Goal: Find specific page/section: Find specific page/section

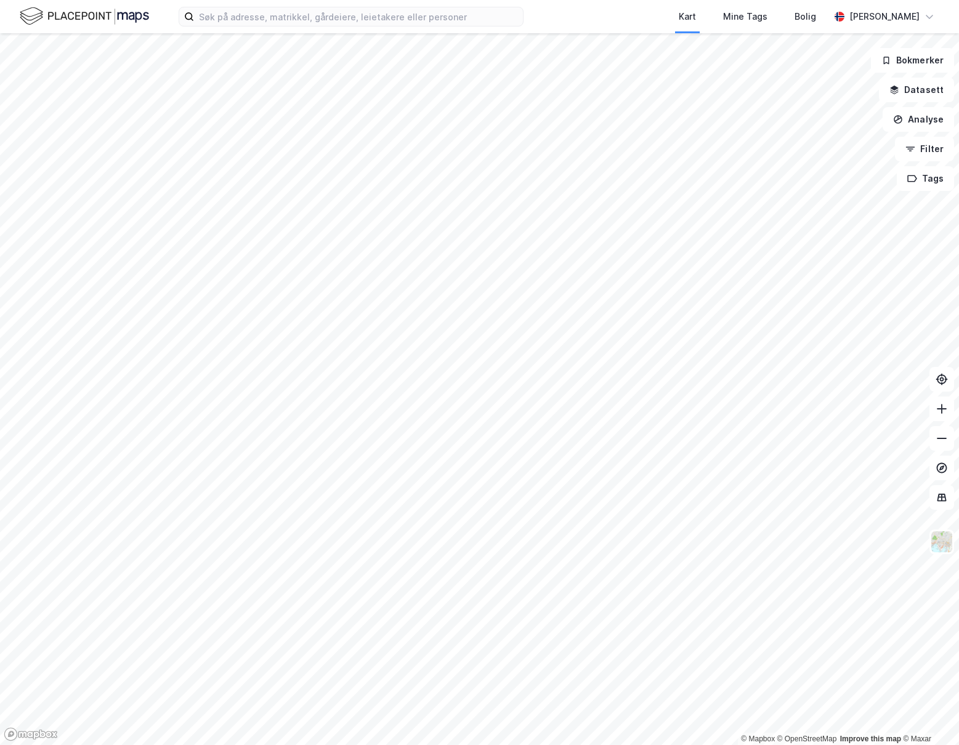
click at [157, 19] on div "Kart Mine Tags Bolig [PERSON_NAME]" at bounding box center [479, 16] width 959 height 33
click at [548, 18] on div "Kart Mine Tags Bolig [PERSON_NAME]" at bounding box center [479, 16] width 959 height 33
click at [395, 20] on input at bounding box center [358, 16] width 329 height 18
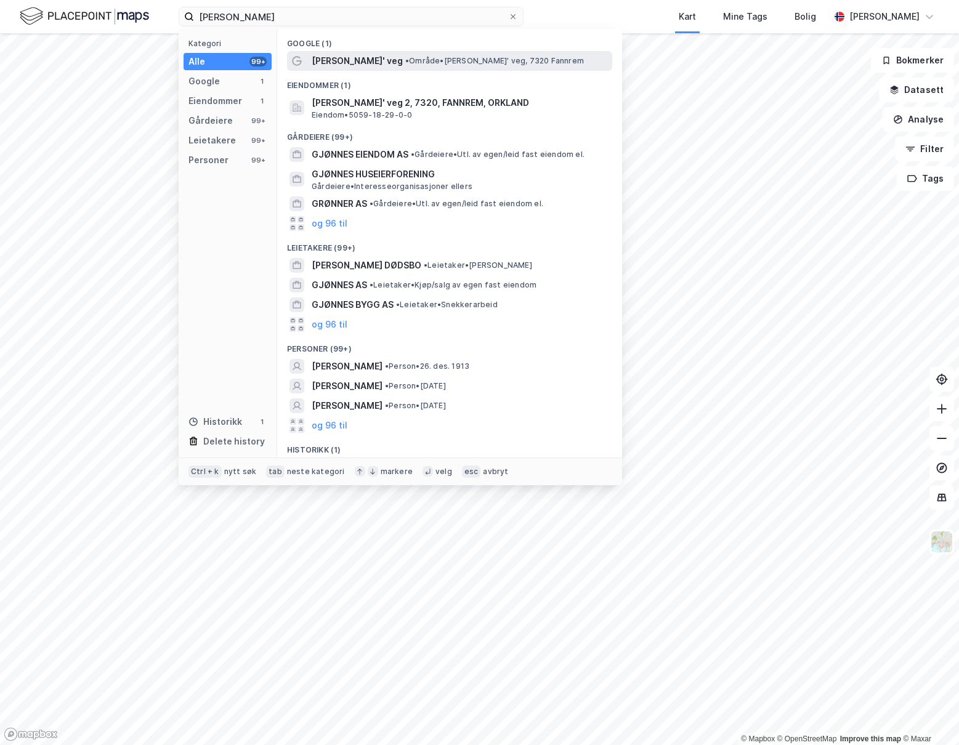
click at [386, 56] on span "[PERSON_NAME]' veg" at bounding box center [357, 61] width 91 height 15
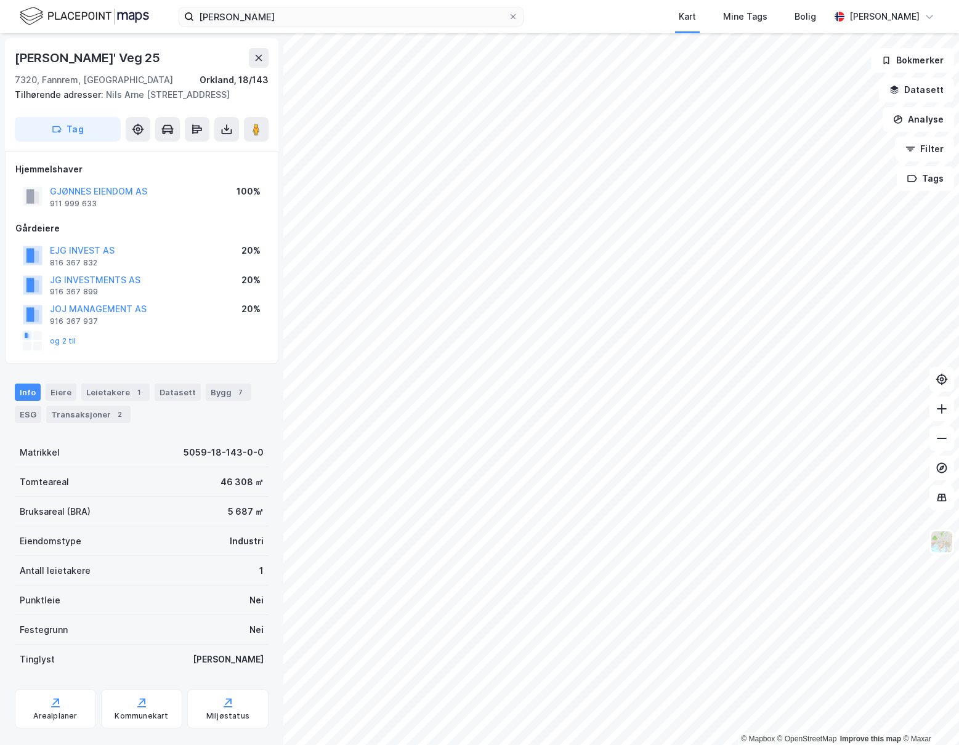
click at [292, 29] on div "[PERSON_NAME] Kart Mine Tags Bolig [PERSON_NAME]" at bounding box center [479, 16] width 959 height 33
click at [297, 20] on input "[PERSON_NAME]" at bounding box center [351, 16] width 314 height 18
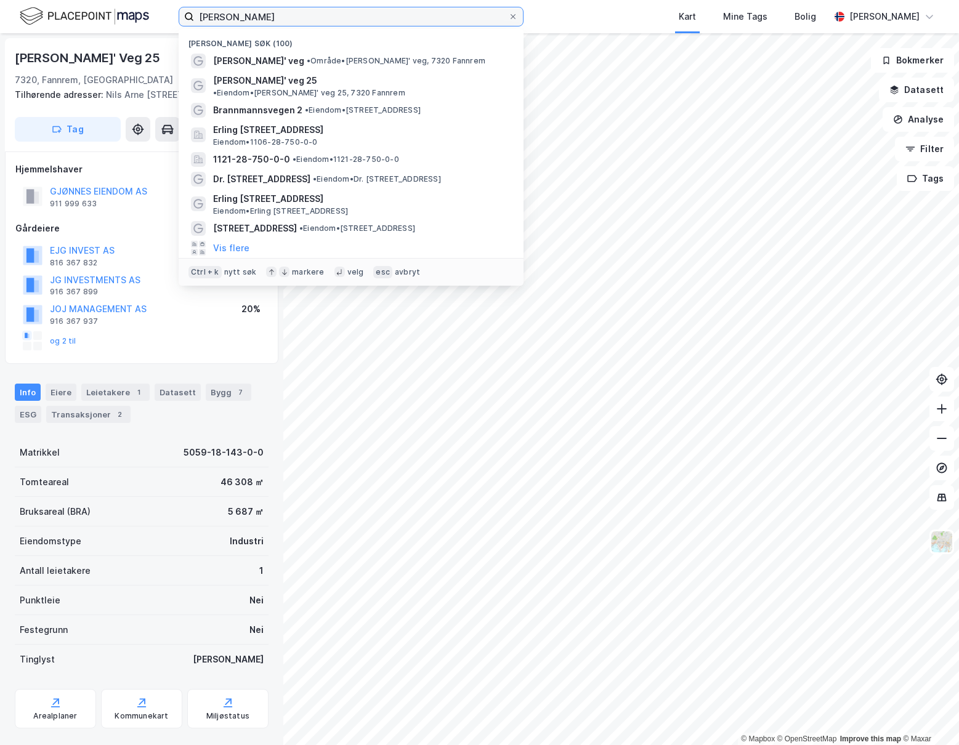
click at [297, 20] on input "[PERSON_NAME]" at bounding box center [351, 16] width 314 height 18
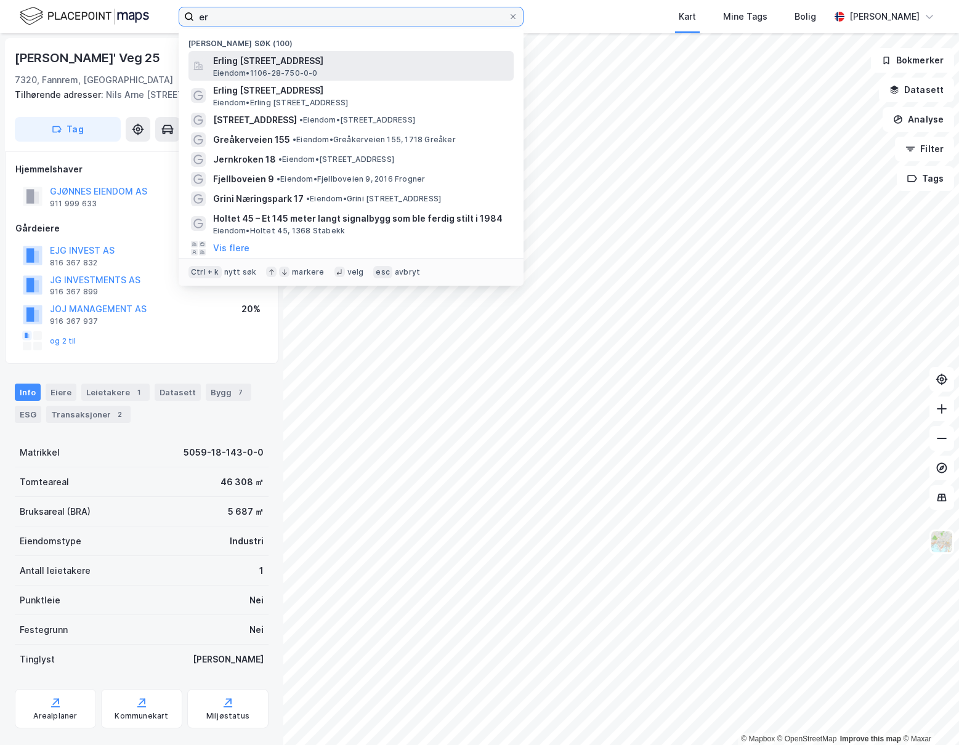
type input "er"
click at [307, 69] on span "Eiendom • 1106-28-750-0-0" at bounding box center [265, 73] width 105 height 10
